Goal: Information Seeking & Learning: Learn about a topic

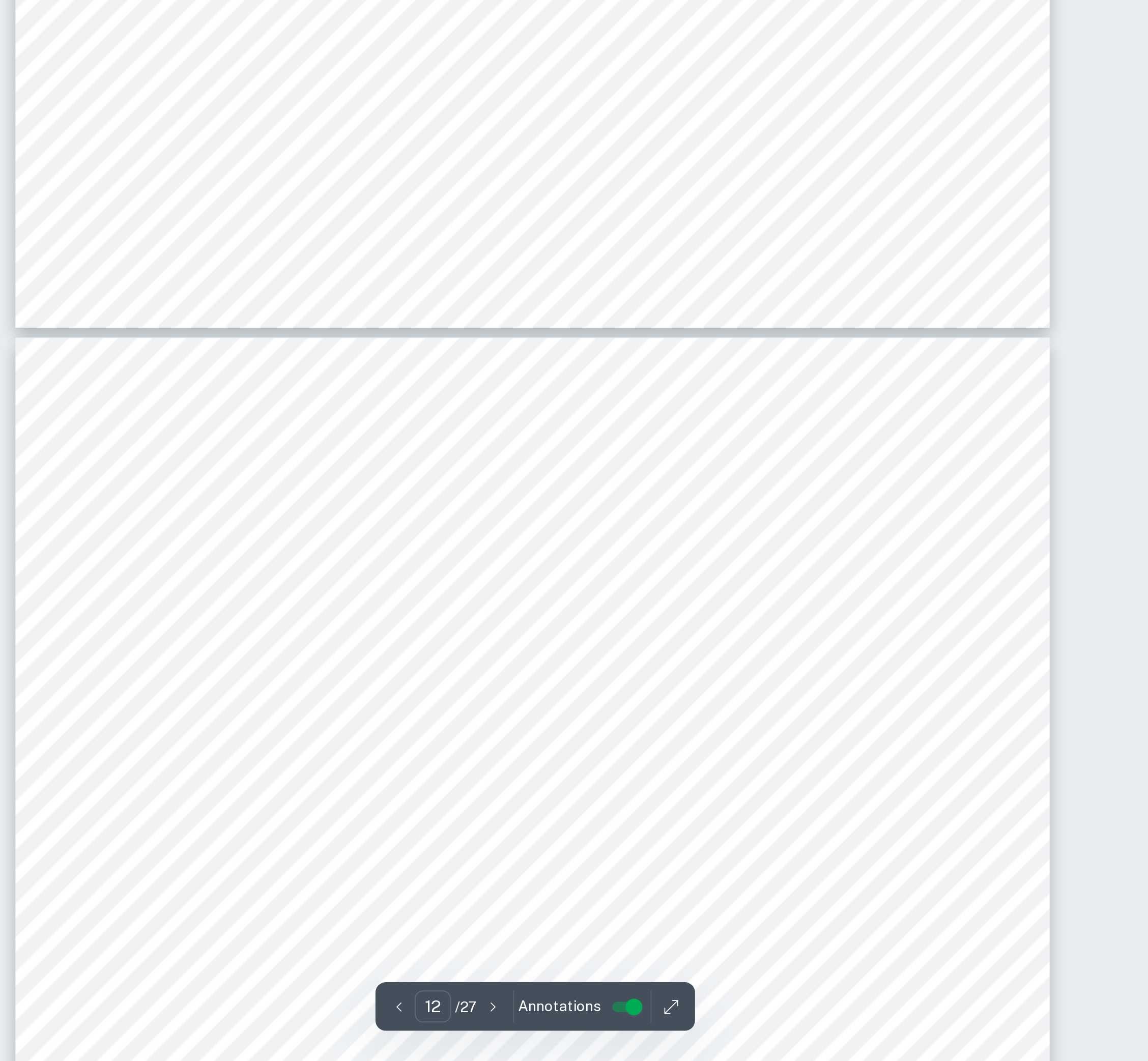
scroll to position [8287, 0]
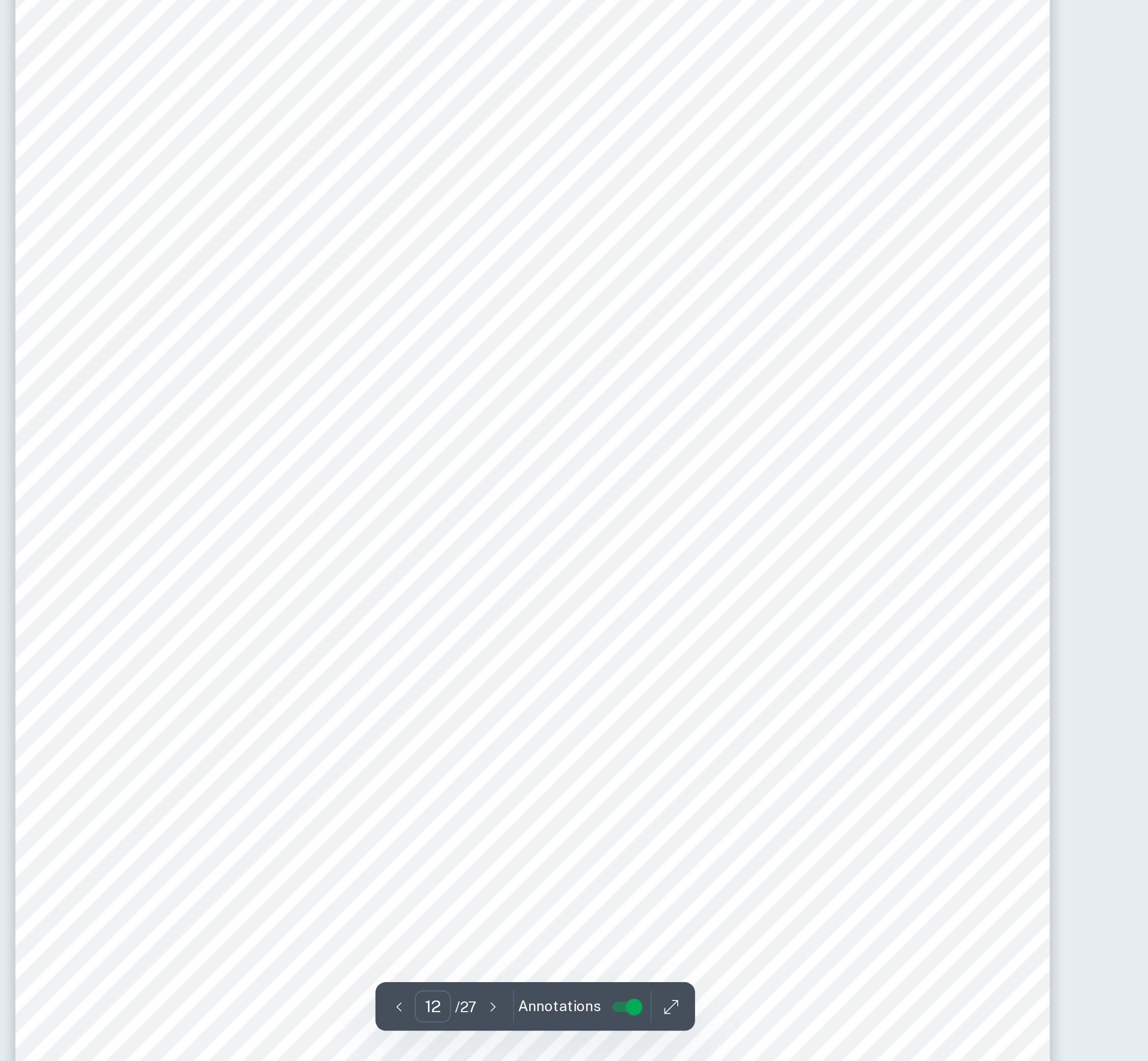
type input "14"
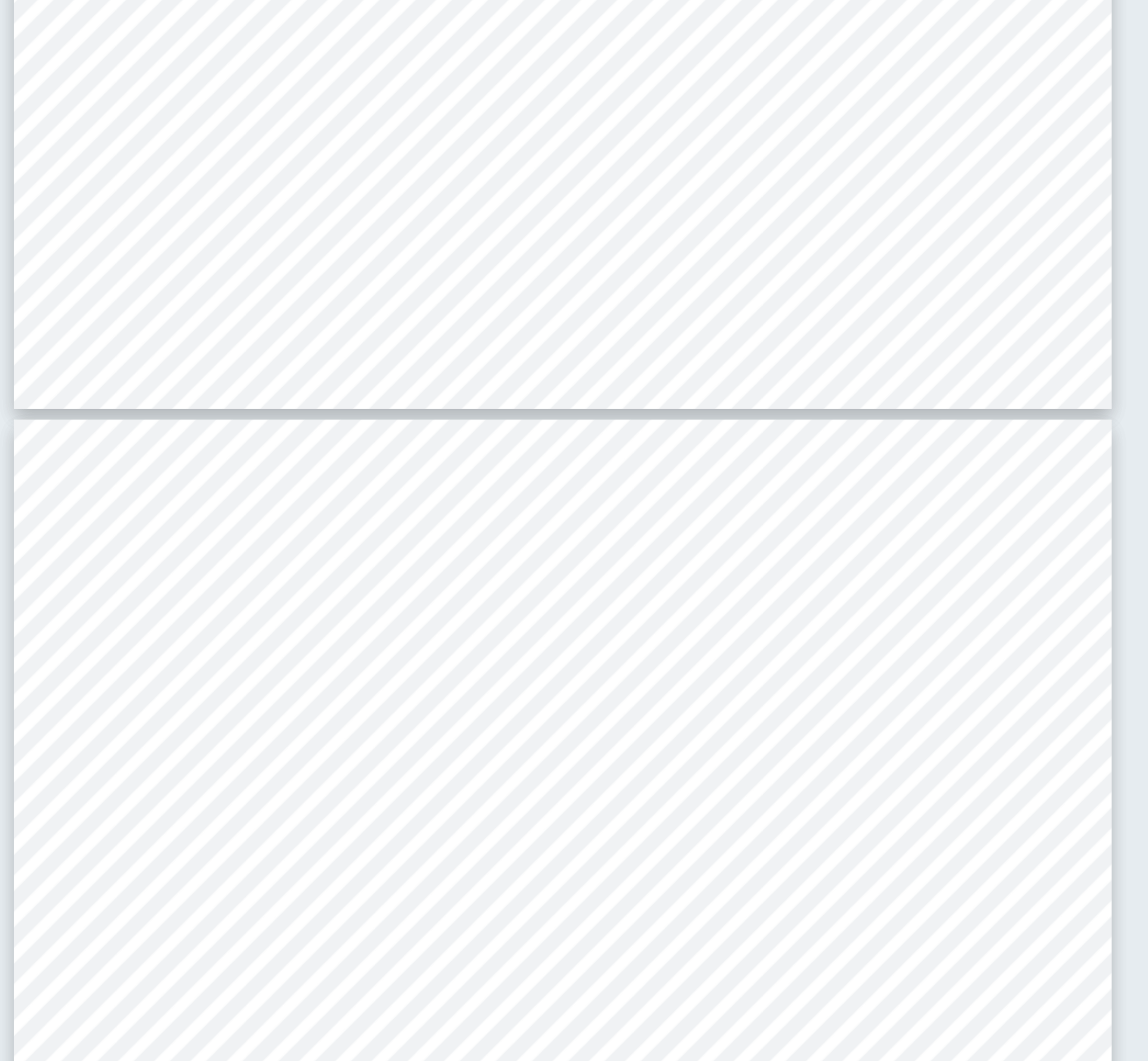
scroll to position [14471, 0]
